Goal: Transaction & Acquisition: Book appointment/travel/reservation

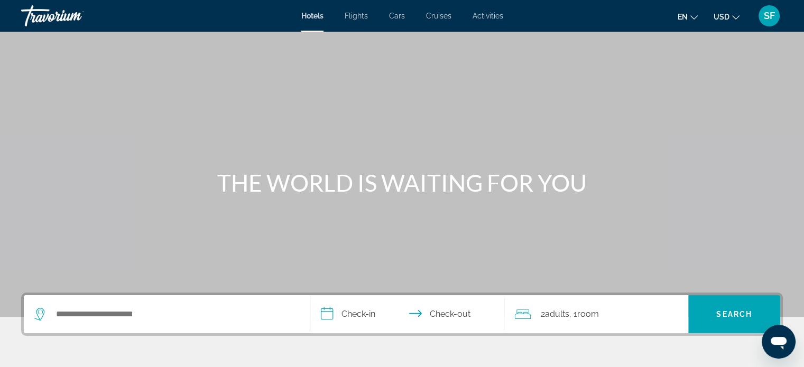
click at [80, 19] on div "Travorium" at bounding box center [74, 15] width 106 height 27
click at [682, 19] on span "en" at bounding box center [683, 17] width 10 height 8
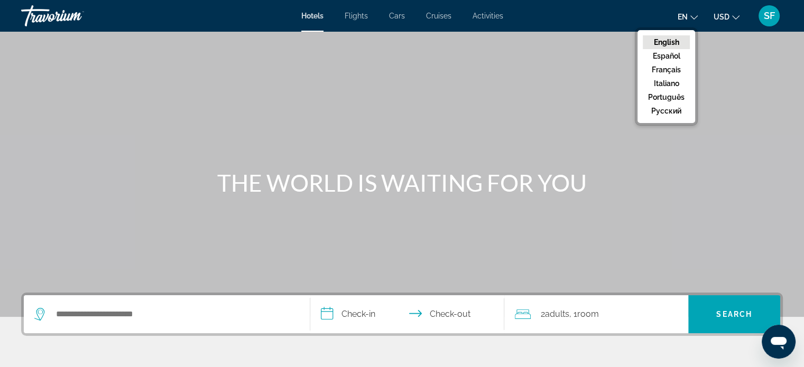
click at [682, 19] on span "en" at bounding box center [683, 17] width 10 height 8
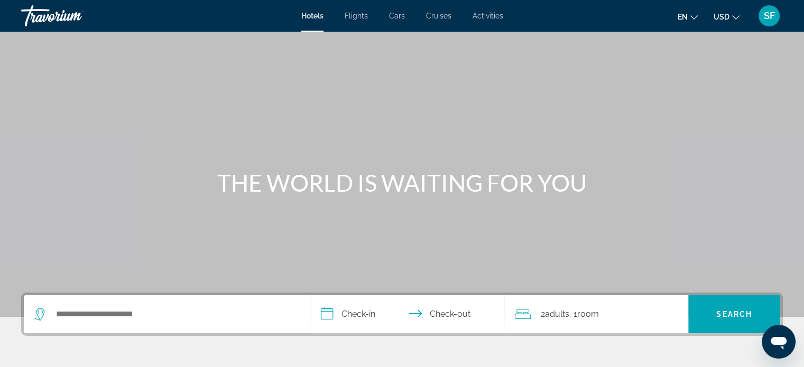
click at [213, 324] on div "Search widget" at bounding box center [166, 315] width 265 height 38
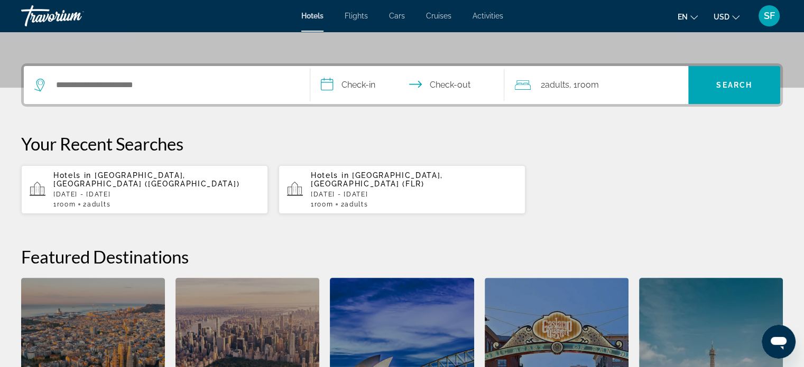
scroll to position [258, 0]
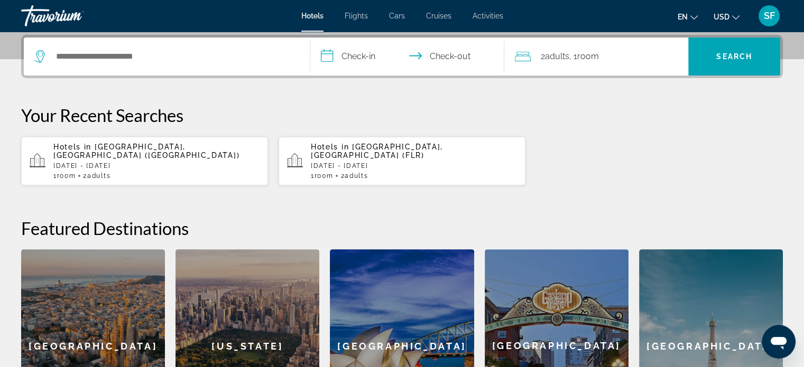
click at [67, 23] on div "Travorium" at bounding box center [74, 15] width 106 height 27
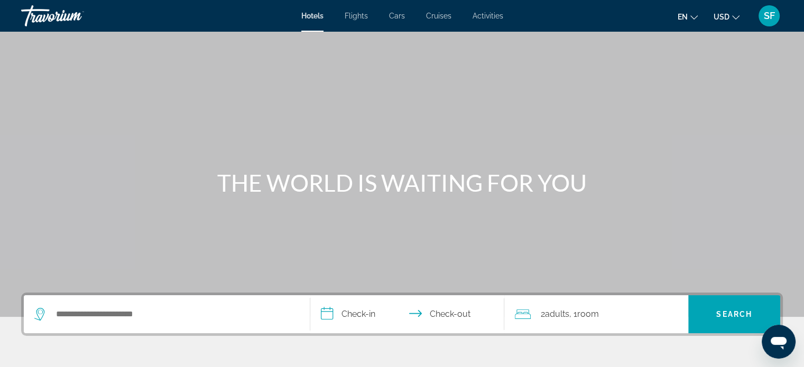
click at [691, 11] on button "en English Español Français Italiano Português русский" at bounding box center [688, 16] width 20 height 15
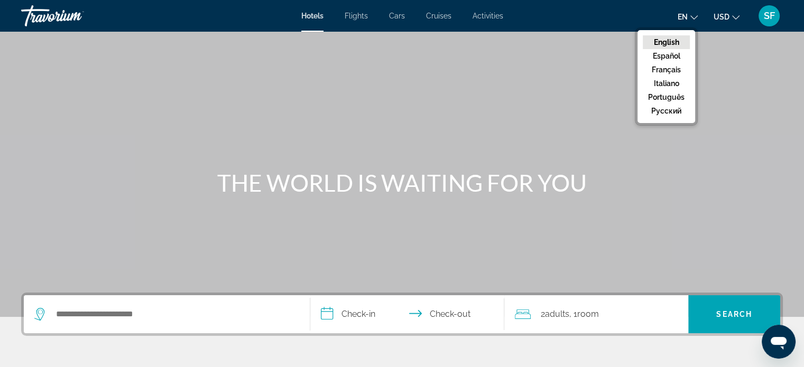
click at [719, 19] on span "USD" at bounding box center [722, 17] width 16 height 8
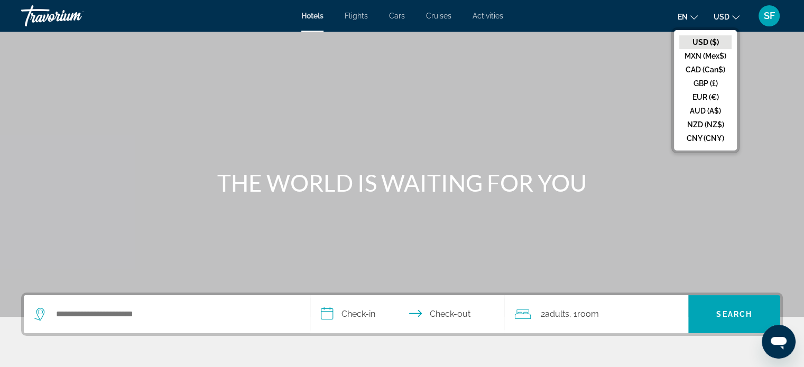
click at [765, 17] on span "SF" at bounding box center [769, 16] width 11 height 11
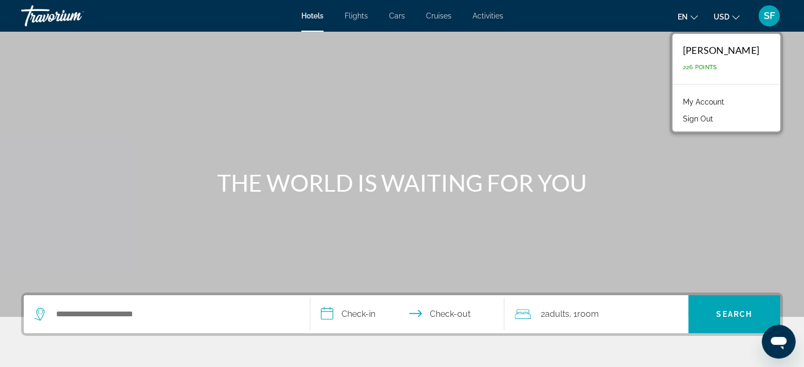
click at [765, 17] on span "SF" at bounding box center [769, 16] width 11 height 11
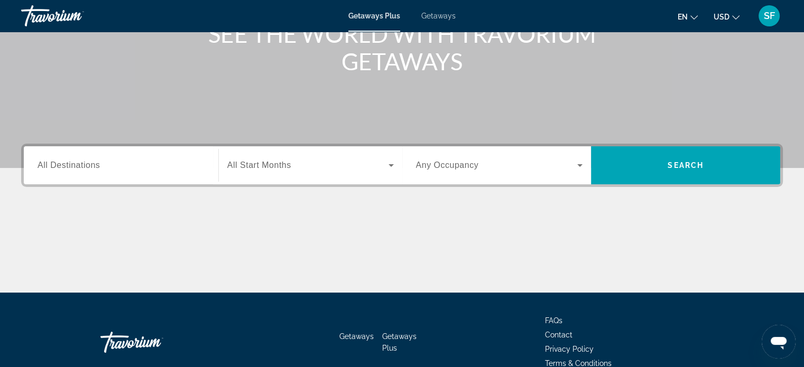
scroll to position [150, 0]
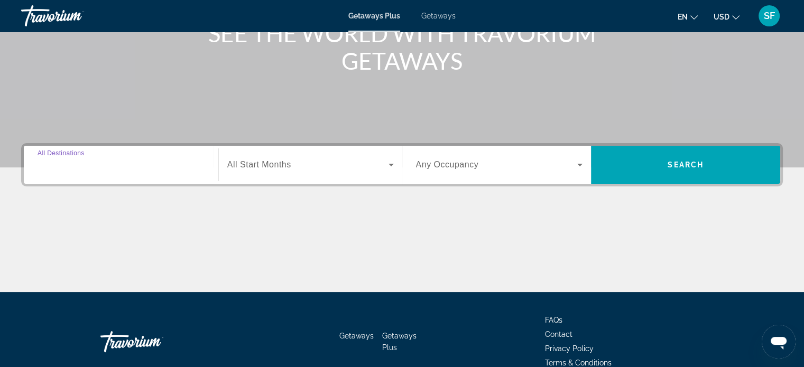
click at [161, 168] on input "Destination All Destinations" at bounding box center [121, 165] width 167 height 13
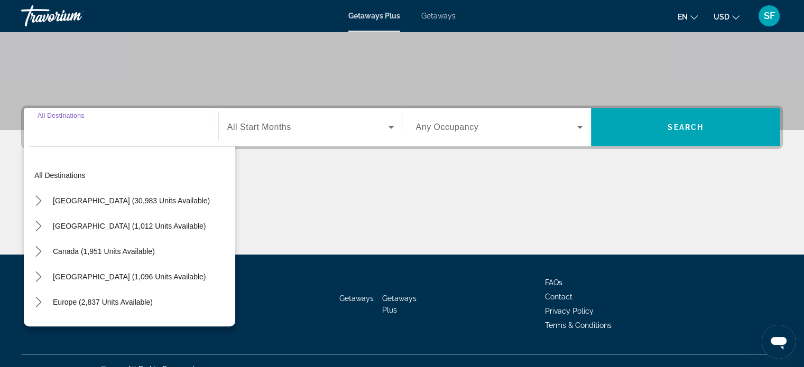
scroll to position [204, 0]
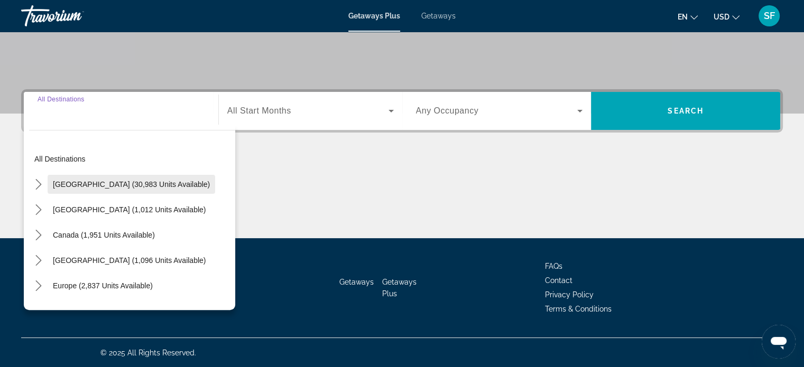
click at [159, 181] on span "[GEOGRAPHIC_DATA] (30,983 units available)" at bounding box center [131, 184] width 157 height 8
type input "**********"
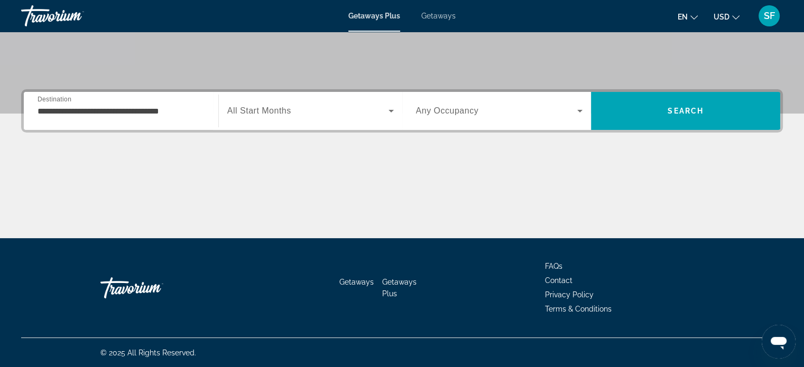
click at [279, 114] on span "All Start Months" at bounding box center [259, 110] width 64 height 9
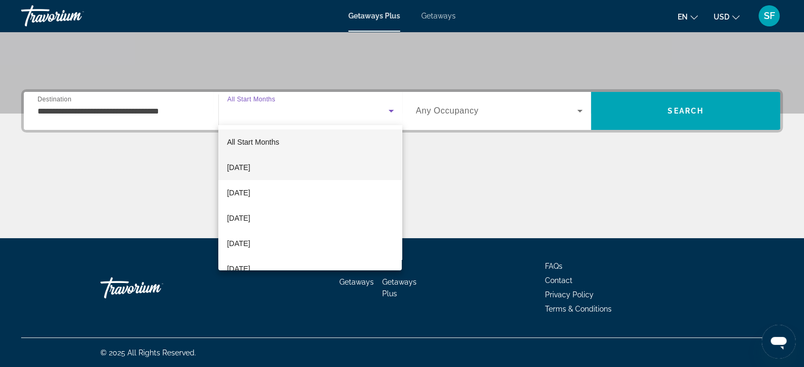
click at [284, 163] on mat-option "[DATE]" at bounding box center [309, 167] width 183 height 25
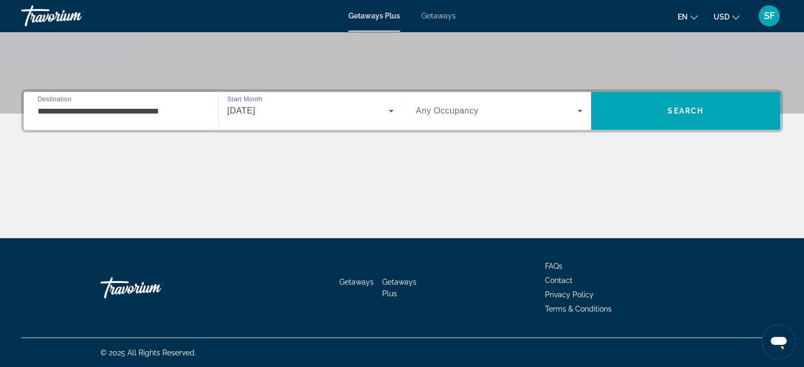
click at [435, 112] on span "Any Occupancy" at bounding box center [447, 110] width 63 height 9
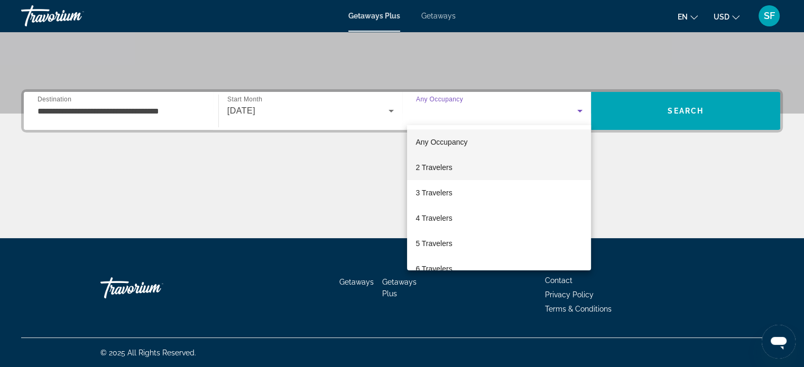
click at [439, 177] on mat-option "2 Travelers" at bounding box center [499, 167] width 184 height 25
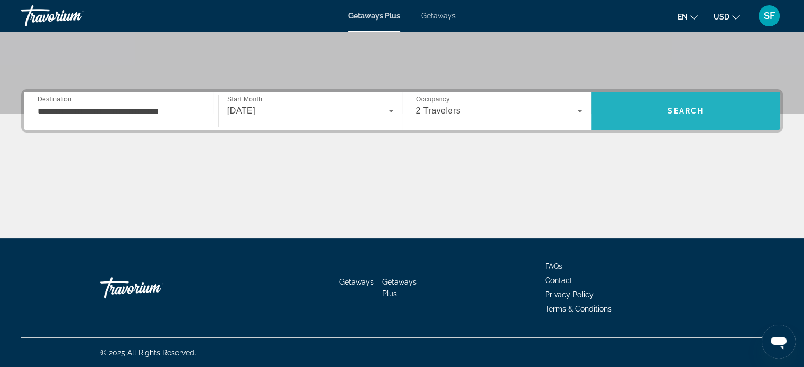
click at [652, 106] on span "Search" at bounding box center [685, 110] width 189 height 25
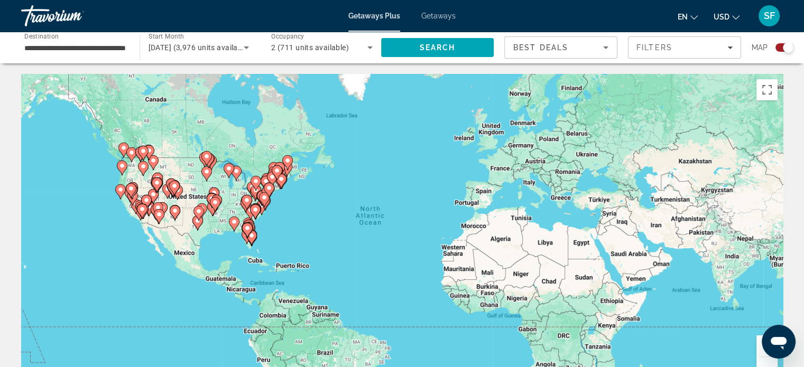
click at [444, 16] on span "Getaways" at bounding box center [438, 16] width 34 height 8
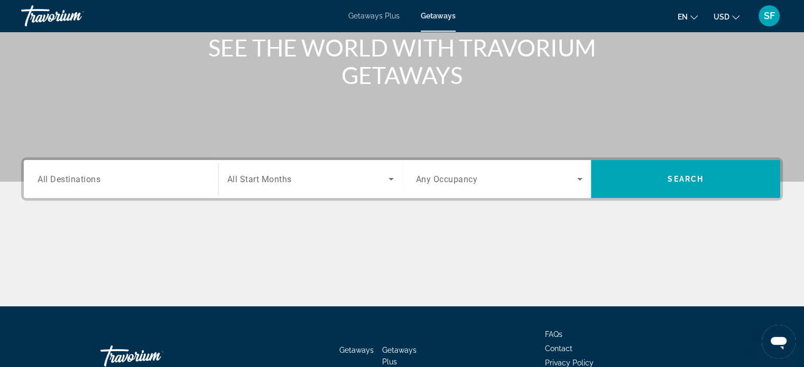
scroll to position [136, 0]
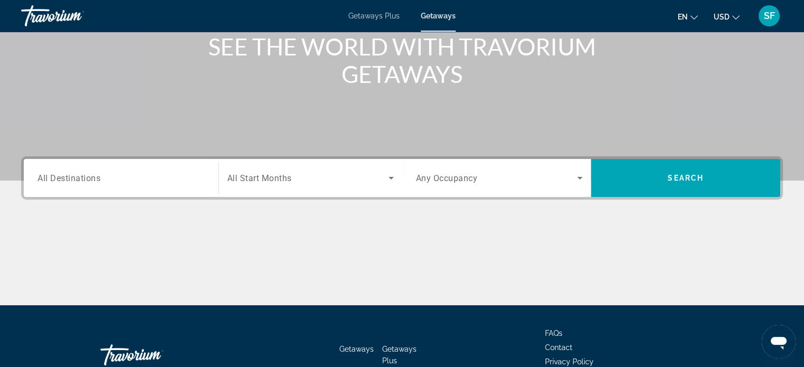
click at [97, 174] on span "All Destinations" at bounding box center [69, 178] width 63 height 10
click at [97, 174] on input "Destination All Destinations" at bounding box center [121, 178] width 167 height 13
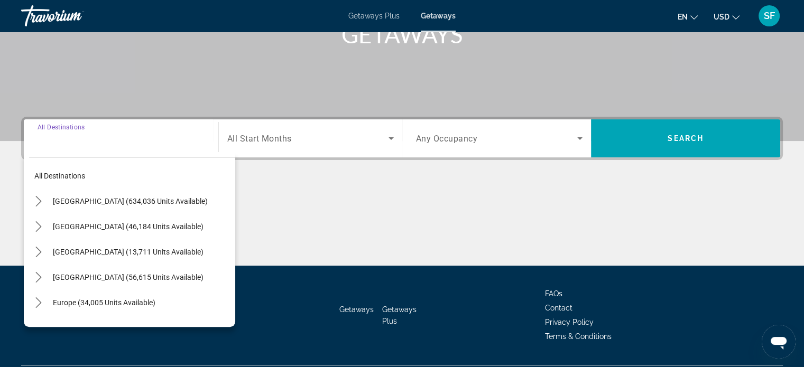
scroll to position [204, 0]
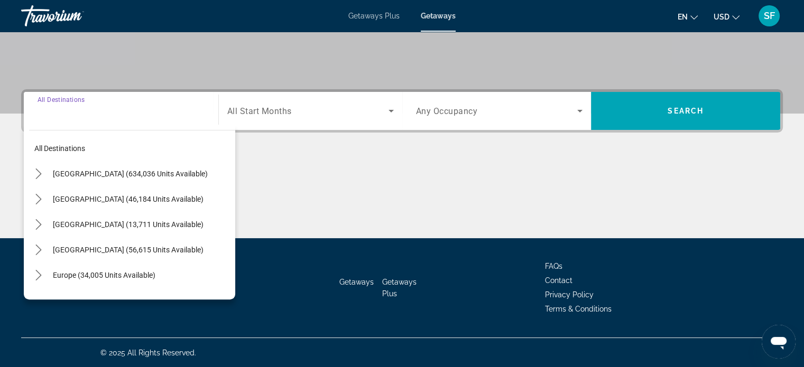
click at [154, 109] on input "Destination All Destinations" at bounding box center [121, 111] width 167 height 13
click at [91, 119] on div "Search widget" at bounding box center [121, 111] width 167 height 30
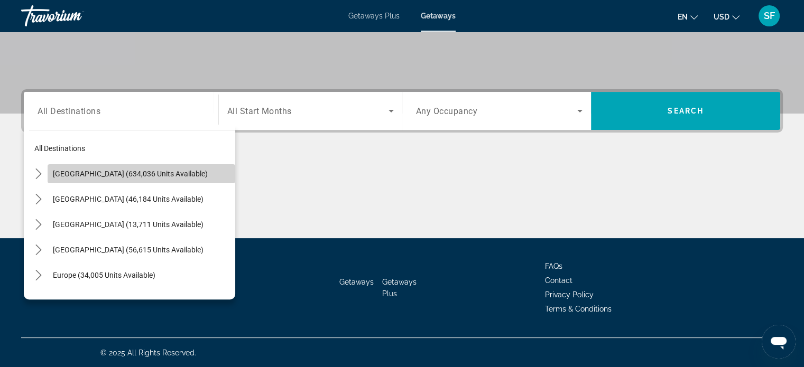
click at [167, 171] on span "[GEOGRAPHIC_DATA] (634,036 units available)" at bounding box center [130, 174] width 155 height 8
type input "**********"
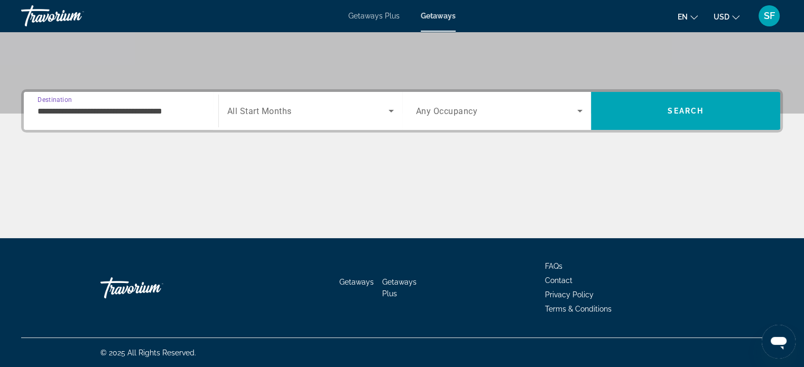
click at [257, 119] on div "Search widget" at bounding box center [310, 111] width 167 height 30
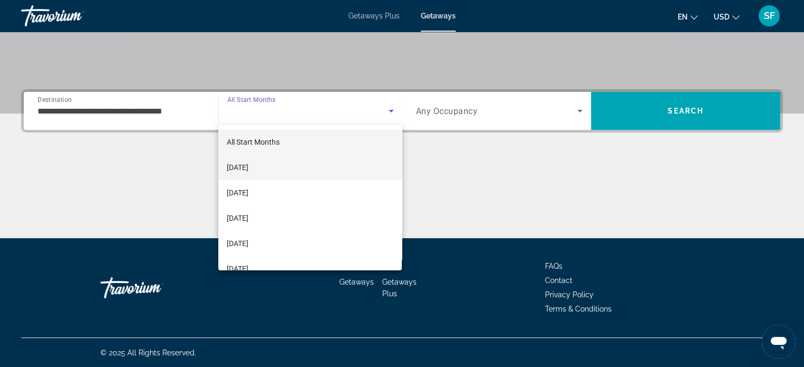
click at [242, 175] on mat-option "[DATE]" at bounding box center [309, 167] width 183 height 25
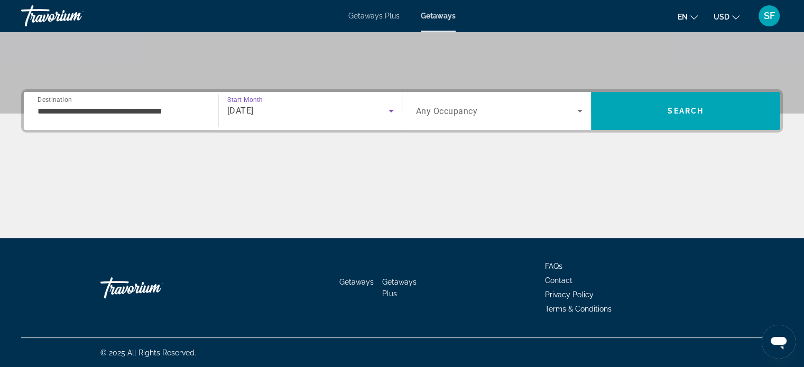
click at [463, 103] on div "Search widget" at bounding box center [499, 111] width 167 height 30
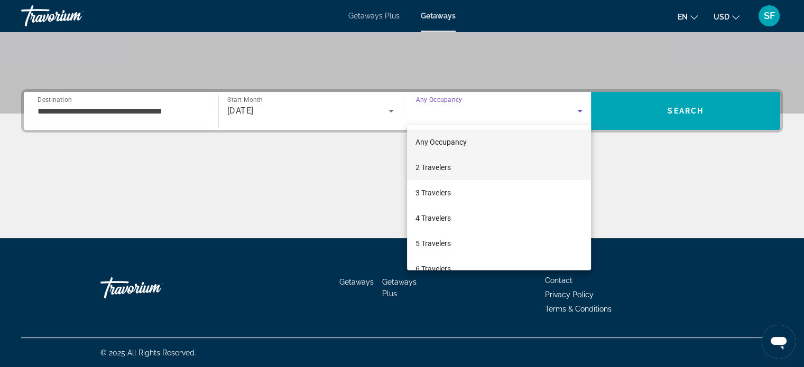
click at [453, 165] on mat-option "2 Travelers" at bounding box center [499, 167] width 184 height 25
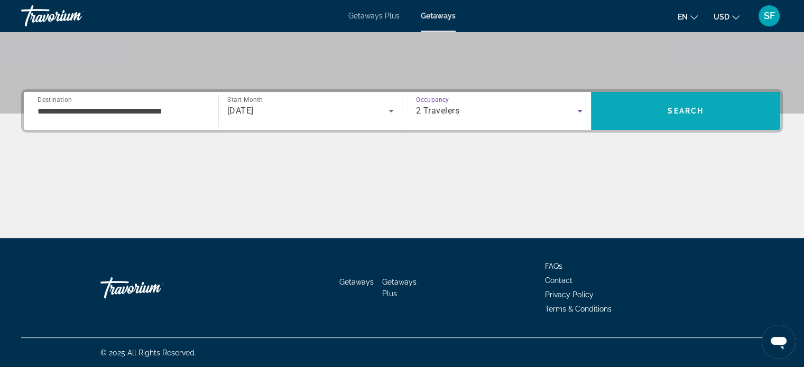
click at [675, 103] on span "Search" at bounding box center [685, 110] width 189 height 25
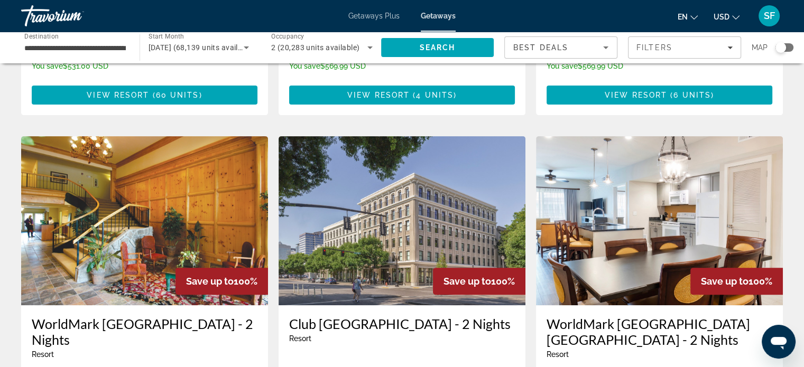
scroll to position [353, 0]
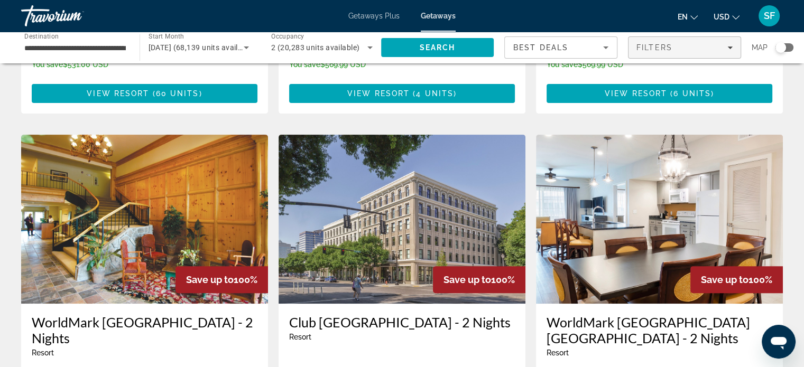
click at [727, 42] on span "Filters" at bounding box center [685, 47] width 112 height 25
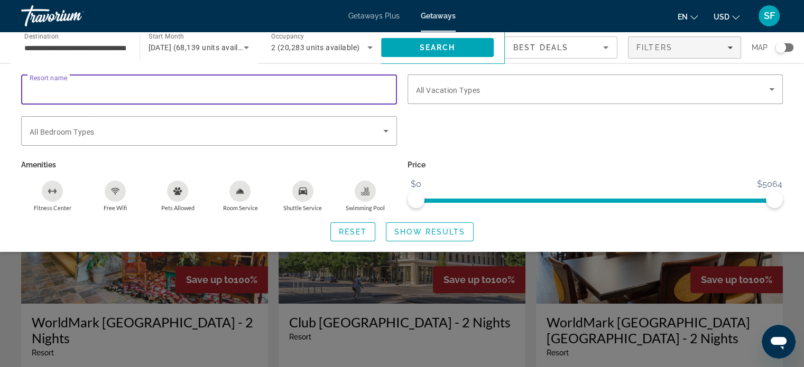
click at [359, 88] on input "Resort name" at bounding box center [209, 90] width 359 height 13
type input "*"
type input "**********"
click at [415, 235] on span "Show Results" at bounding box center [429, 232] width 71 height 8
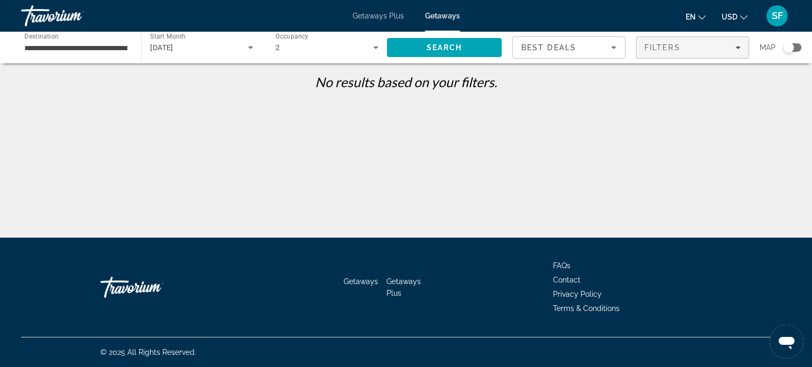
click at [685, 47] on div "Filters" at bounding box center [692, 47] width 96 height 8
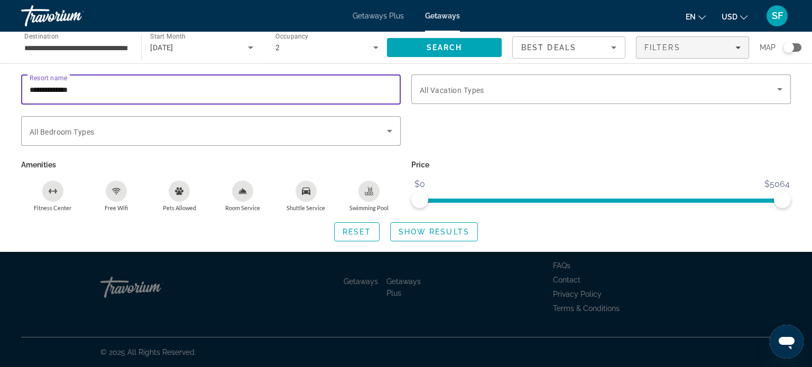
drag, startPoint x: 207, startPoint y: 88, endPoint x: 0, endPoint y: 100, distance: 207.1
click at [0, 100] on div "**********" at bounding box center [406, 158] width 812 height 167
type input "******"
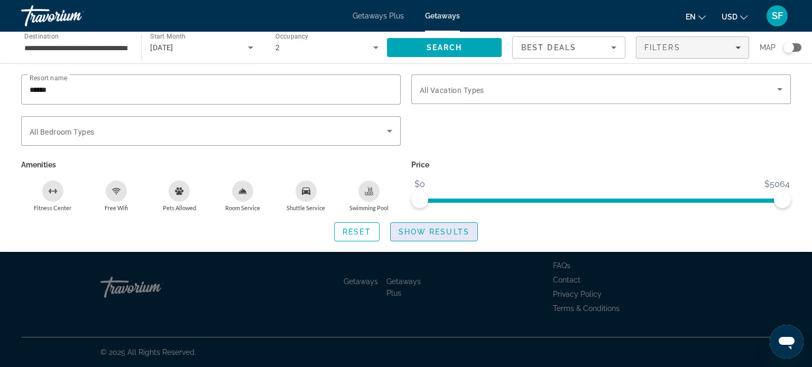
click at [404, 230] on span "Show Results" at bounding box center [434, 232] width 71 height 8
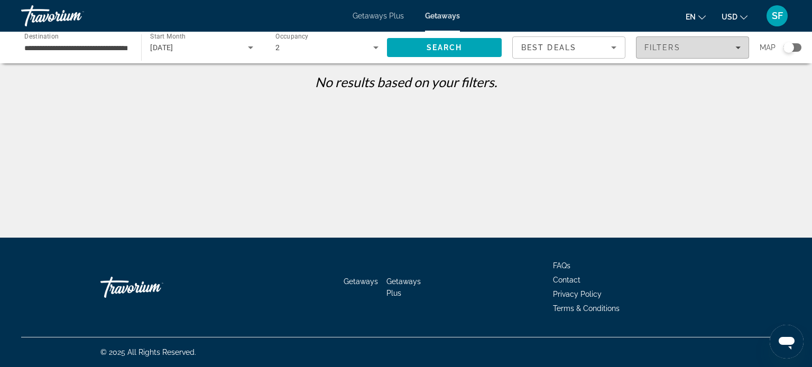
click at [671, 45] on span "Filters" at bounding box center [662, 47] width 36 height 8
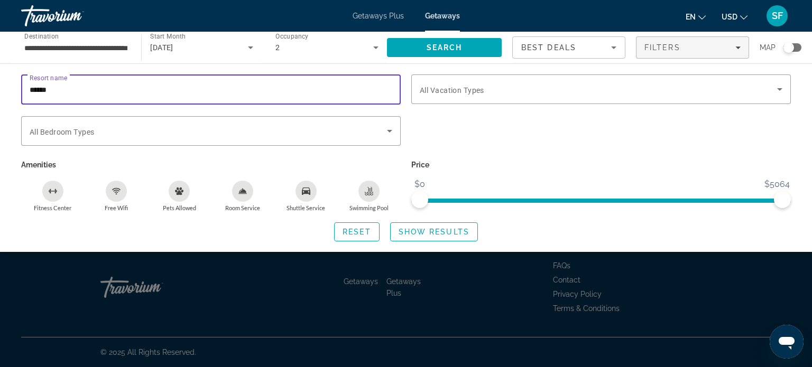
drag, startPoint x: 196, startPoint y: 86, endPoint x: 0, endPoint y: 100, distance: 196.1
click at [0, 100] on div "Resort name ****** Vacation Types All Vacation Types Bedroom Types All Bedroom …" at bounding box center [406, 158] width 812 height 167
